Goal: Information Seeking & Learning: Learn about a topic

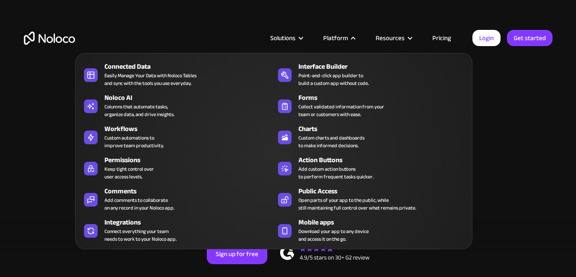
click at [352, 40] on div at bounding box center [353, 38] width 6 height 6
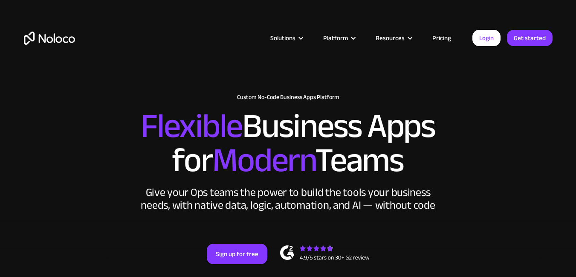
click at [352, 40] on div at bounding box center [353, 38] width 6 height 6
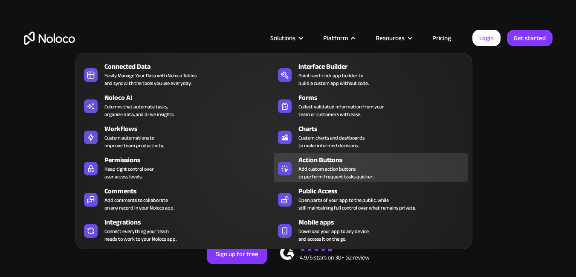
click at [336, 168] on div "Add custom action buttons to perform frequent tasks quicker." at bounding box center [335, 172] width 75 height 15
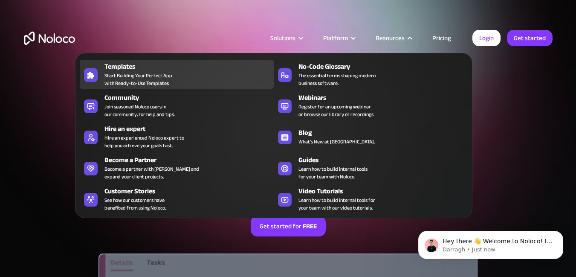
click at [144, 78] on span "Start Building Your Perfect App with Ready-to-Use Templates" at bounding box center [138, 79] width 68 height 15
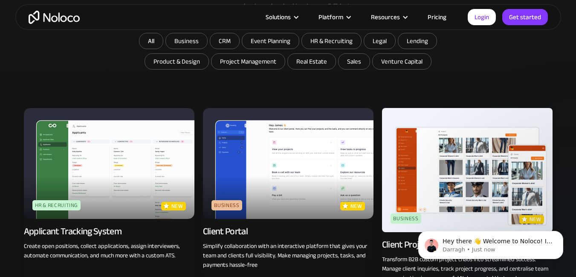
scroll to position [490, 0]
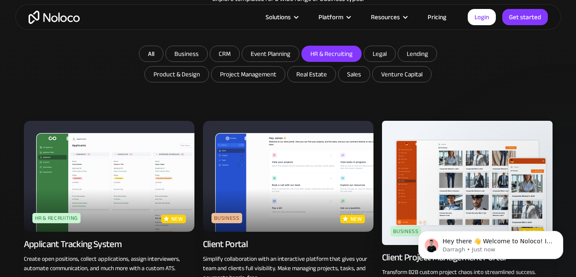
click at [207, 49] on input "HR & Recruiting" at bounding box center [186, 53] width 41 height 15
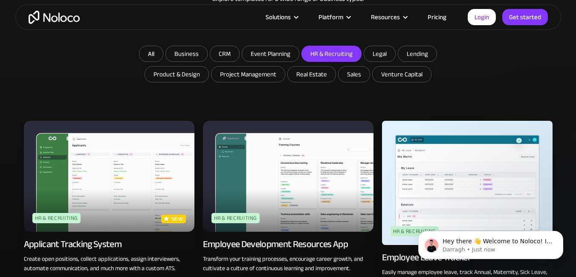
click at [320, 49] on input "HR & Recruiting" at bounding box center [331, 53] width 59 height 15
checkbox input "false"
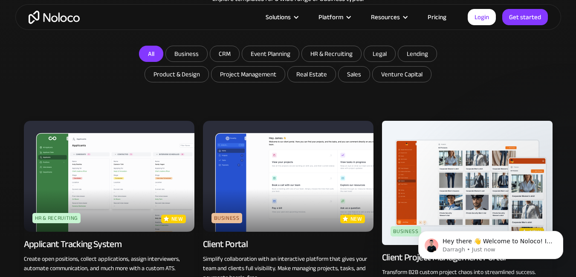
click at [160, 49] on link "All" at bounding box center [151, 54] width 24 height 16
click at [151, 55] on link "All" at bounding box center [151, 54] width 24 height 16
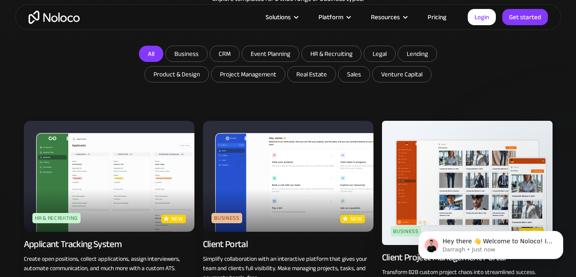
click at [151, 55] on link "All" at bounding box center [151, 54] width 24 height 16
click at [193, 52] on input "Business" at bounding box center [186, 53] width 41 height 15
checkbox input "true"
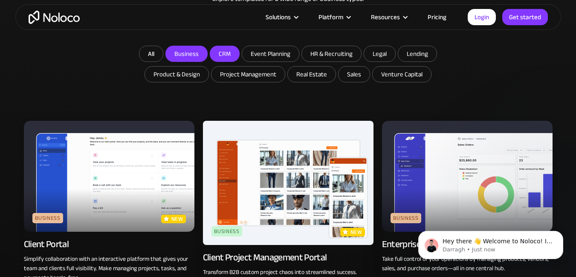
click at [207, 52] on input "CRM" at bounding box center [186, 53] width 41 height 15
checkbox input "true"
click at [207, 53] on input "Event Planning" at bounding box center [186, 53] width 41 height 15
checkbox input "true"
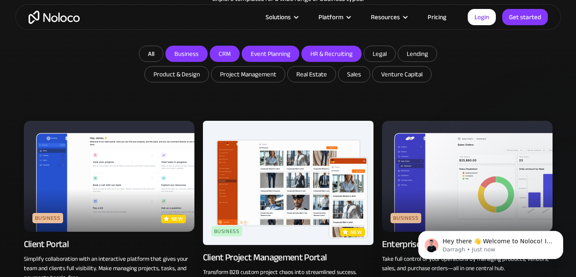
click at [207, 51] on input "HR & Recruiting" at bounding box center [186, 53] width 41 height 15
checkbox input "true"
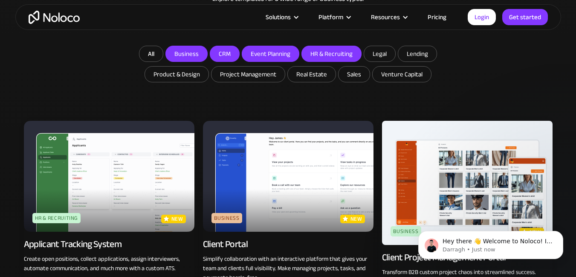
click at [207, 47] on input "Event Planning" at bounding box center [186, 53] width 41 height 15
checkbox input "false"
click at [207, 49] on input "CRM" at bounding box center [186, 53] width 41 height 15
checkbox input "false"
click at [191, 45] on div "Browse professional, no code app templates Explore templates for a wide range o…" at bounding box center [288, 4] width 529 height 81
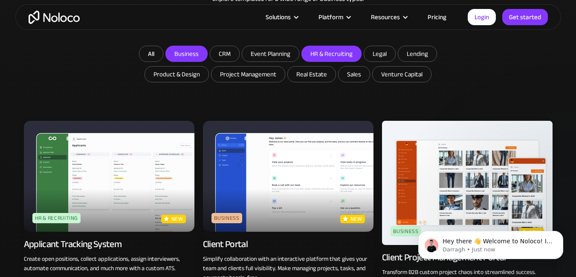
click at [191, 48] on input "Business" at bounding box center [186, 53] width 41 height 15
checkbox input "false"
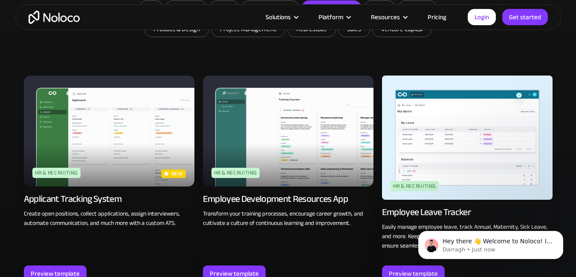
scroll to position [536, 0]
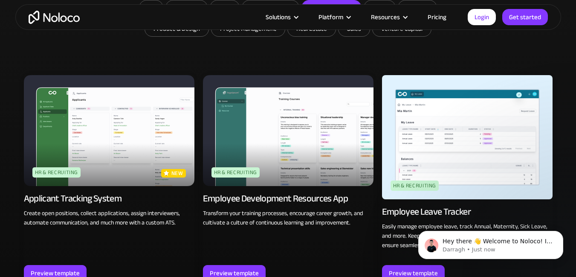
click at [135, 159] on img at bounding box center [109, 130] width 171 height 111
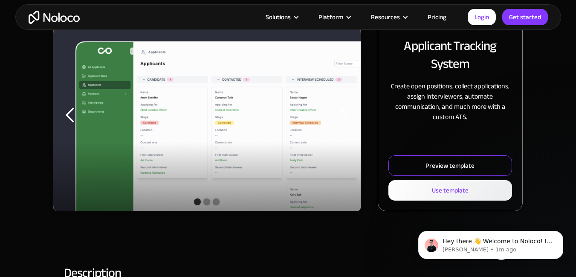
click at [414, 155] on link "Preview template" at bounding box center [450, 165] width 124 height 20
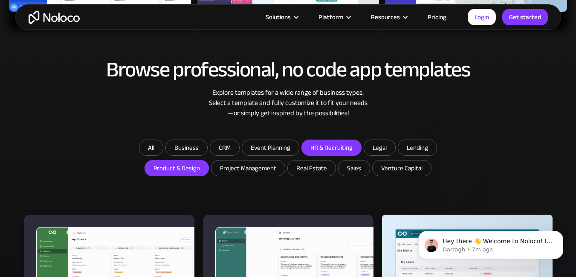
click at [189, 155] on input "Product & Design" at bounding box center [186, 147] width 41 height 15
checkbox input "true"
click at [323, 147] on input "HR & Recruiting" at bounding box center [331, 147] width 59 height 15
checkbox input "false"
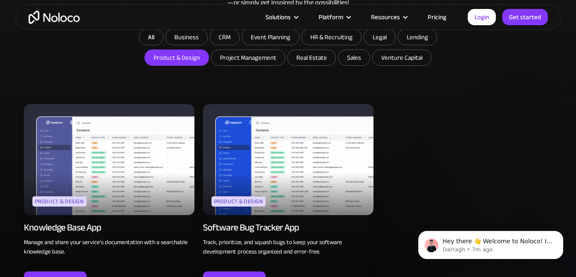
scroll to position [506, 0]
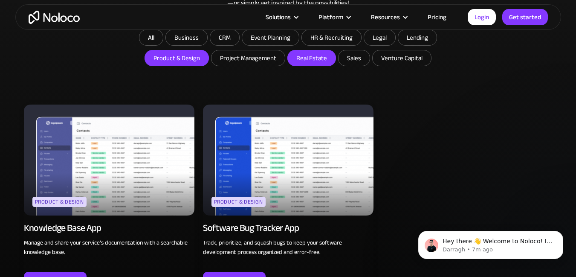
click at [314, 64] on input "Real Estate" at bounding box center [312, 57] width 48 height 15
checkbox input "true"
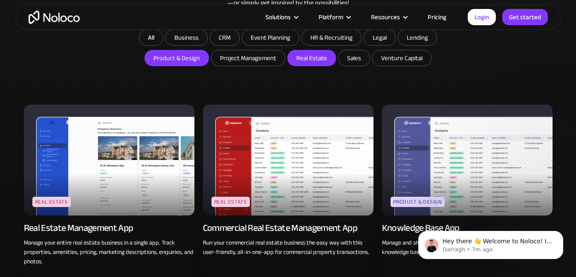
click at [194, 58] on input "Product & Design" at bounding box center [177, 57] width 64 height 15
checkbox input "false"
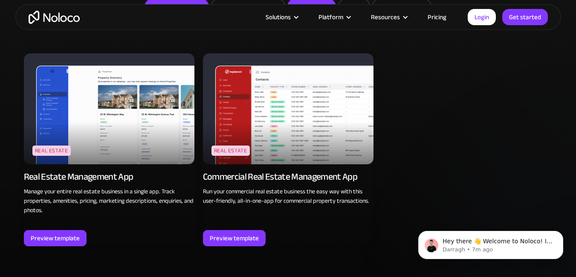
scroll to position [542, 0]
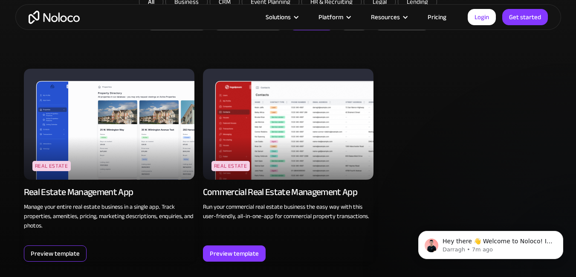
click at [38, 249] on div "Preview template" at bounding box center [55, 253] width 49 height 11
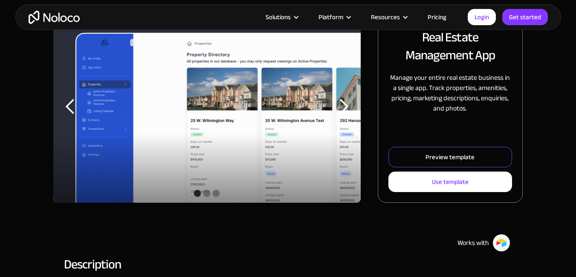
click at [425, 148] on link "Preview template" at bounding box center [450, 157] width 124 height 20
